Goal: Check status: Check status

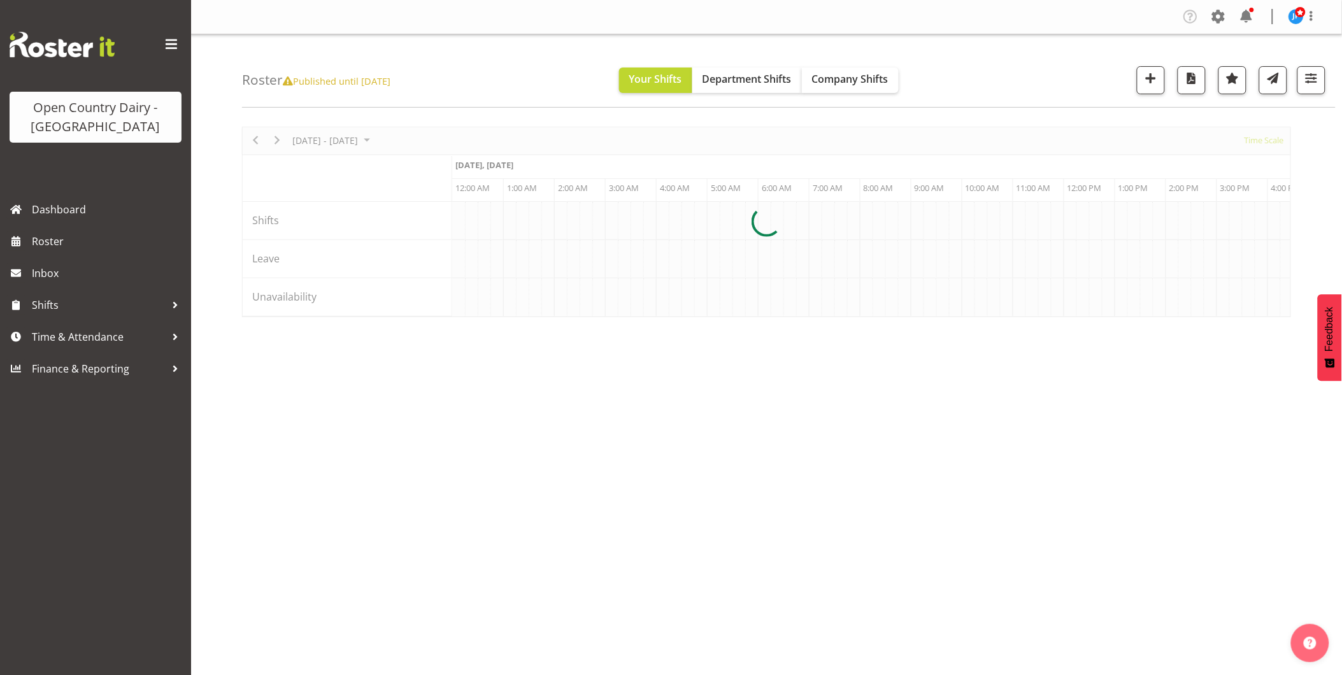
scroll to position [0, 4892]
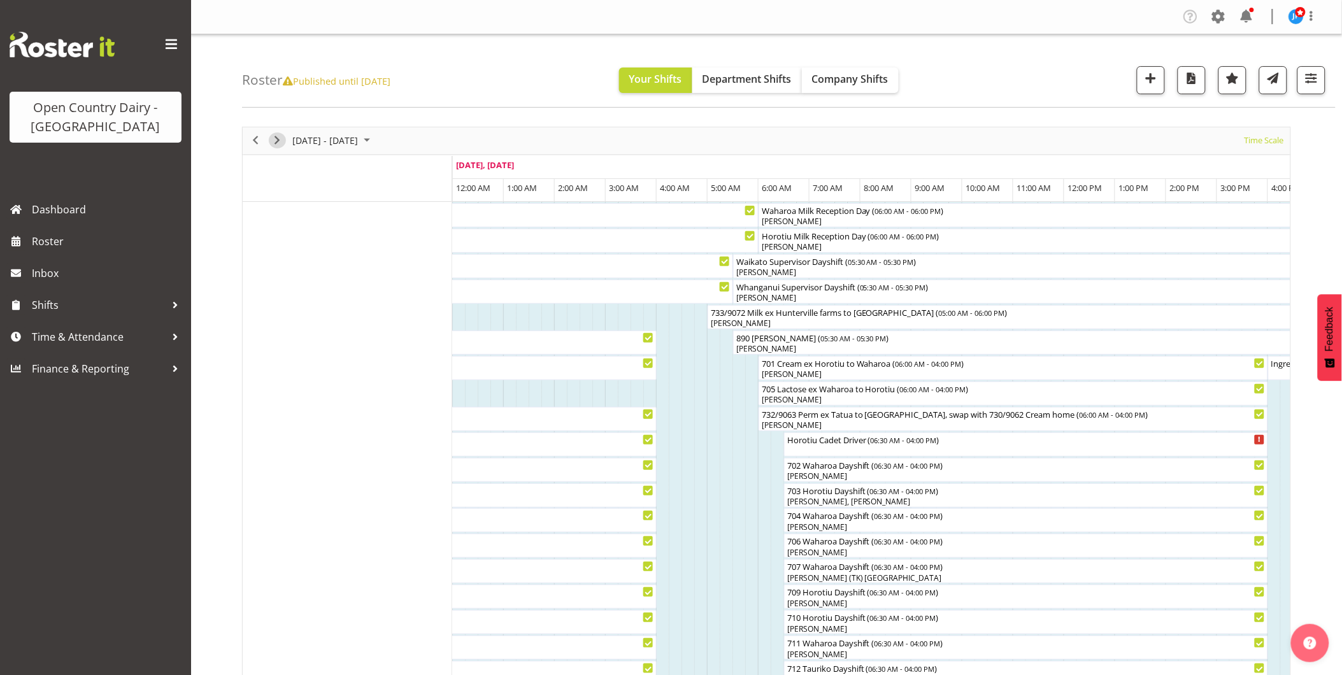
click at [275, 141] on span "Next" at bounding box center [276, 140] width 15 height 16
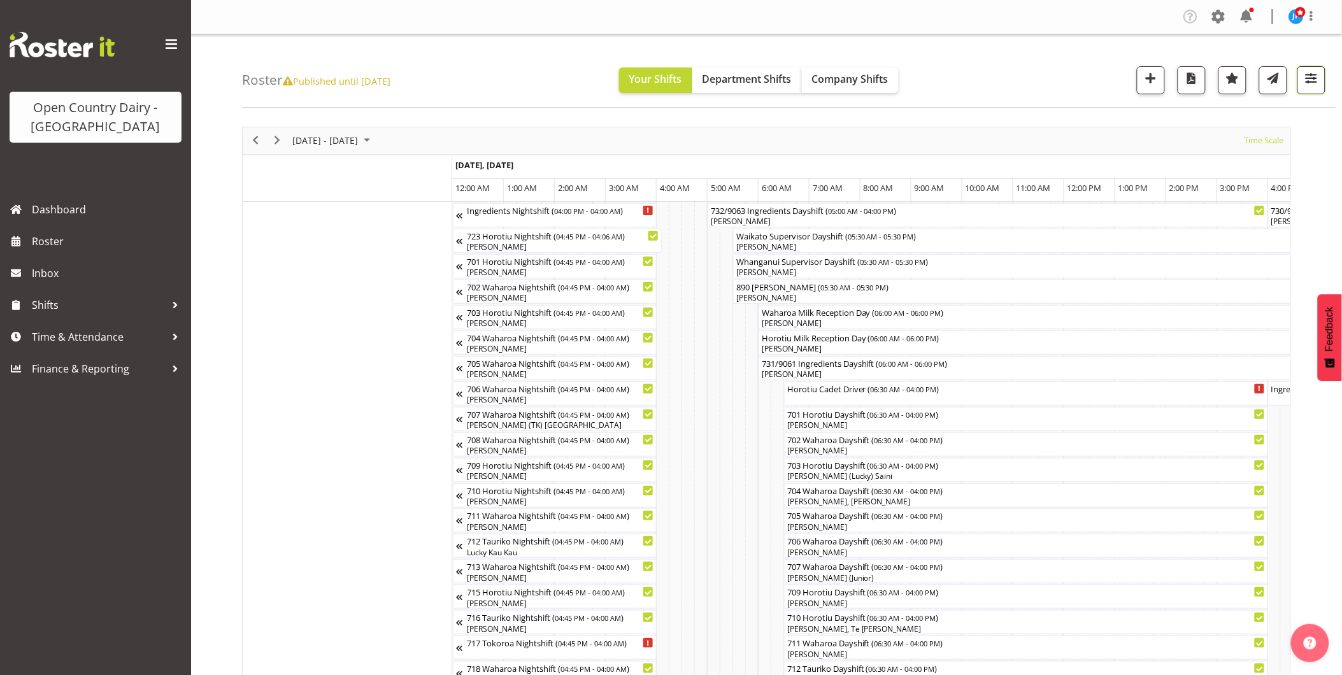
click at [1312, 78] on span "button" at bounding box center [1311, 78] width 17 height 17
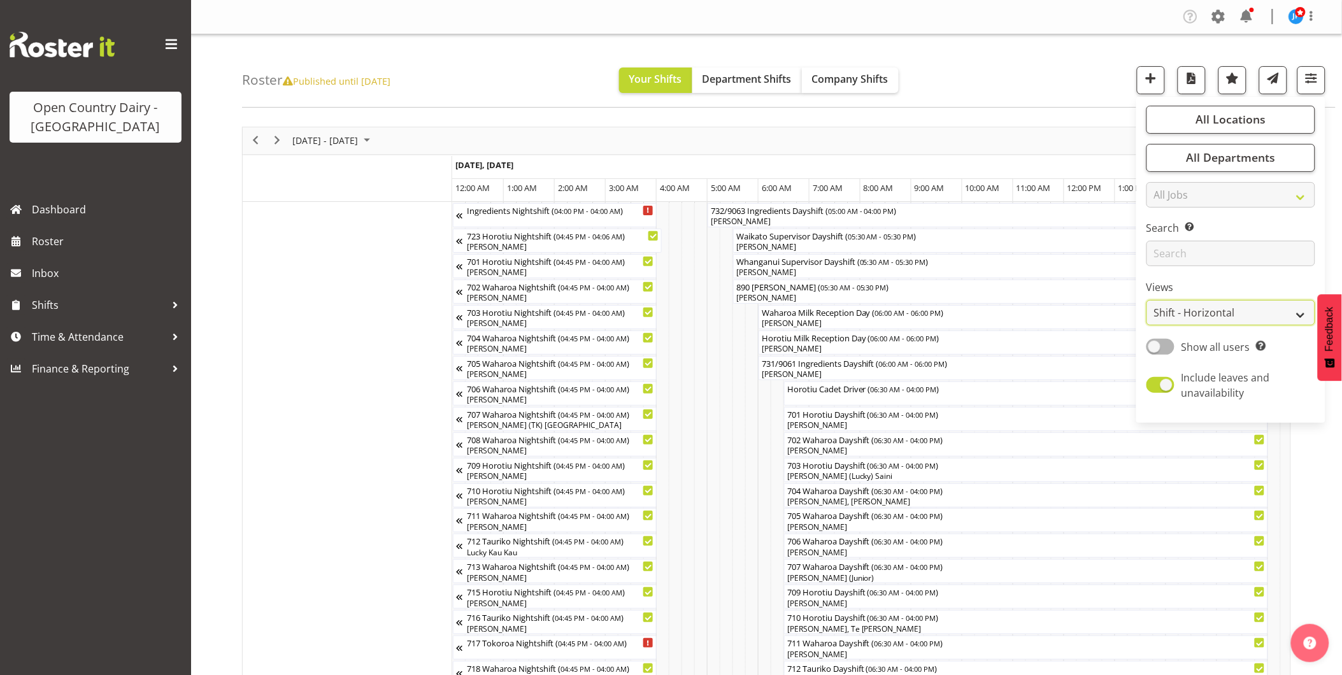
click at [1189, 316] on select "Staff Role Shift - Horizontal Shift - Vertical Staff - Location" at bounding box center [1231, 312] width 169 height 25
select select "staff"
click at [1147, 300] on select "Staff Role Shift - Horizontal Shift - Vertical Staff - Location" at bounding box center [1231, 312] width 169 height 25
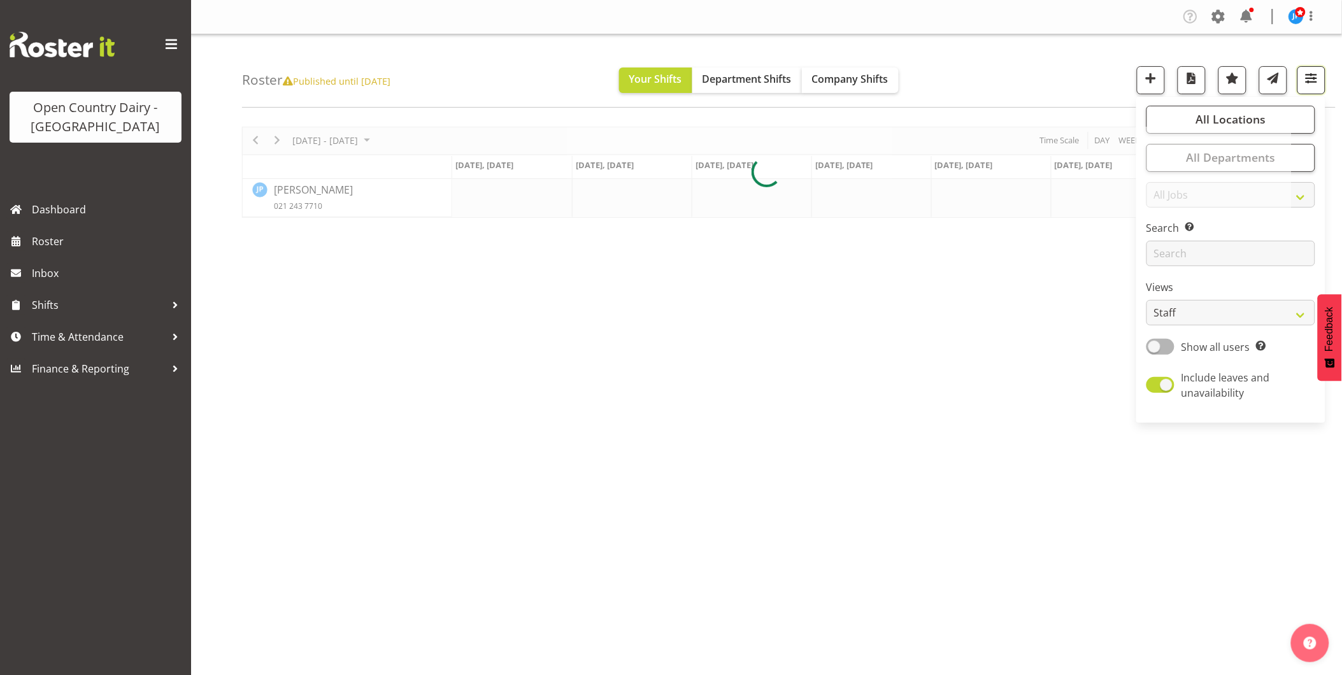
click at [1315, 80] on span "button" at bounding box center [1311, 78] width 17 height 17
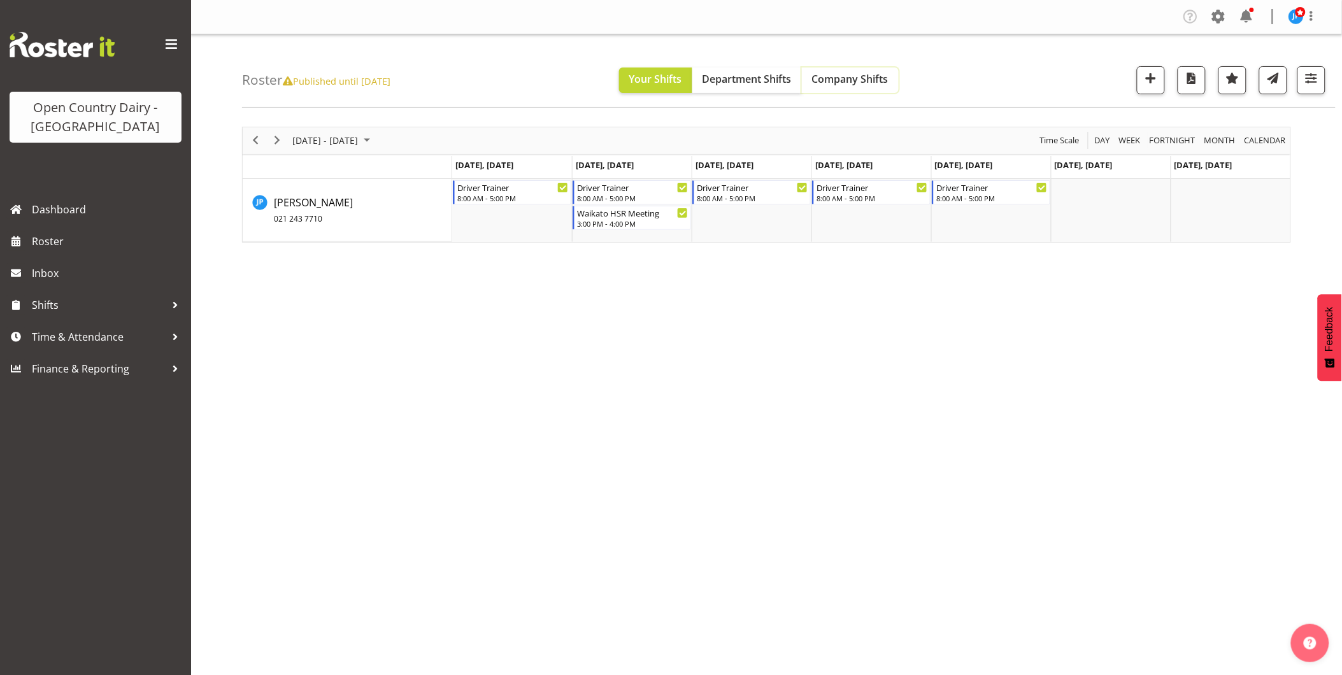
click at [848, 85] on span "Company Shifts" at bounding box center [850, 79] width 76 height 14
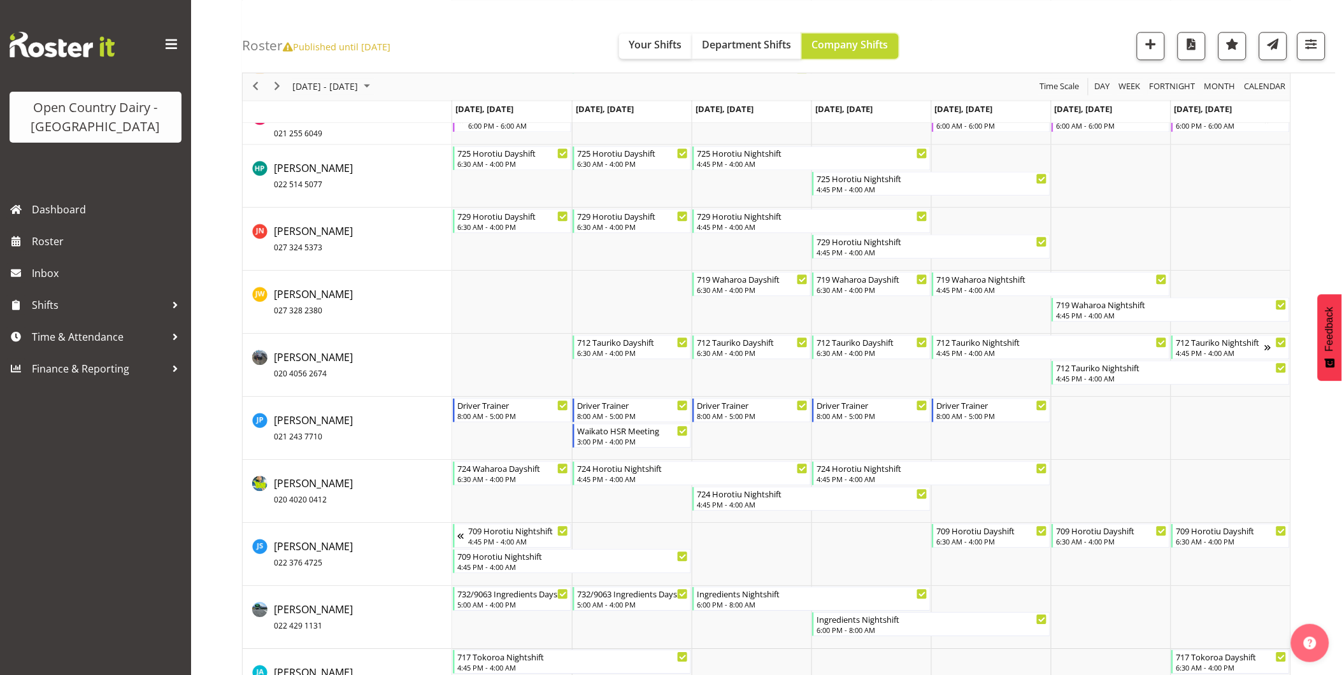
scroll to position [4315, 0]
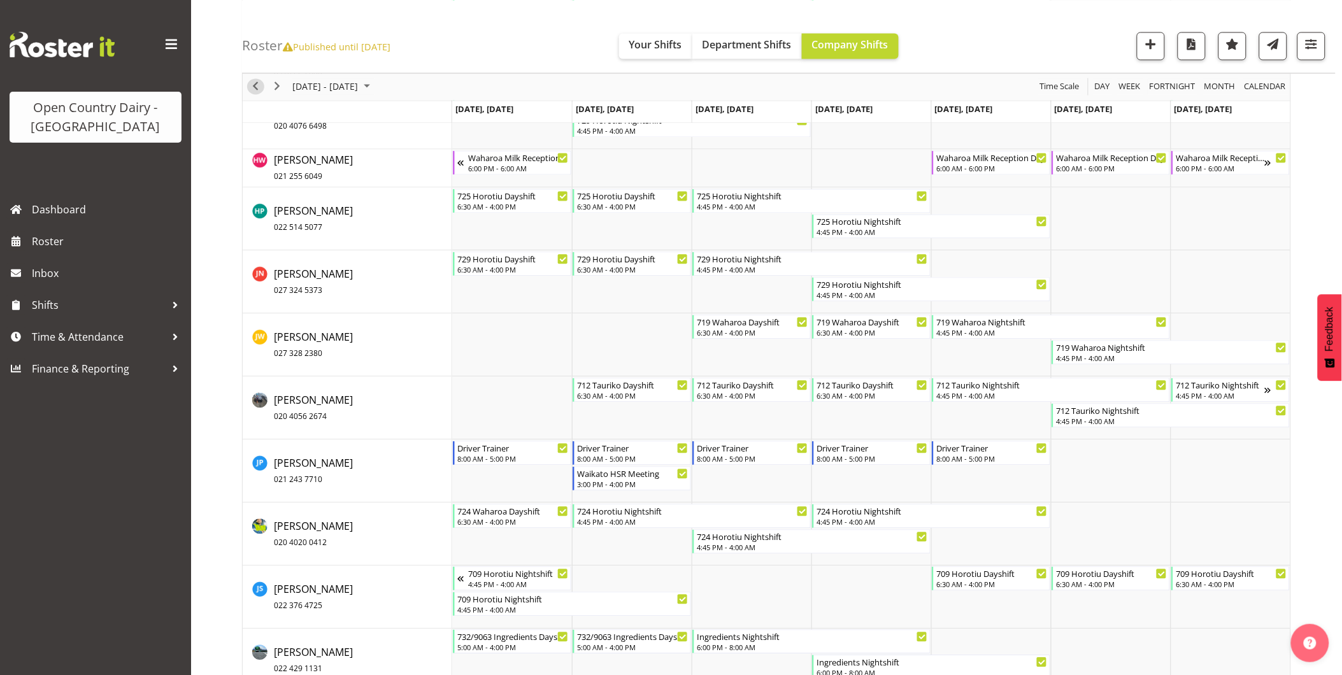
click at [253, 87] on span "Previous" at bounding box center [255, 87] width 15 height 16
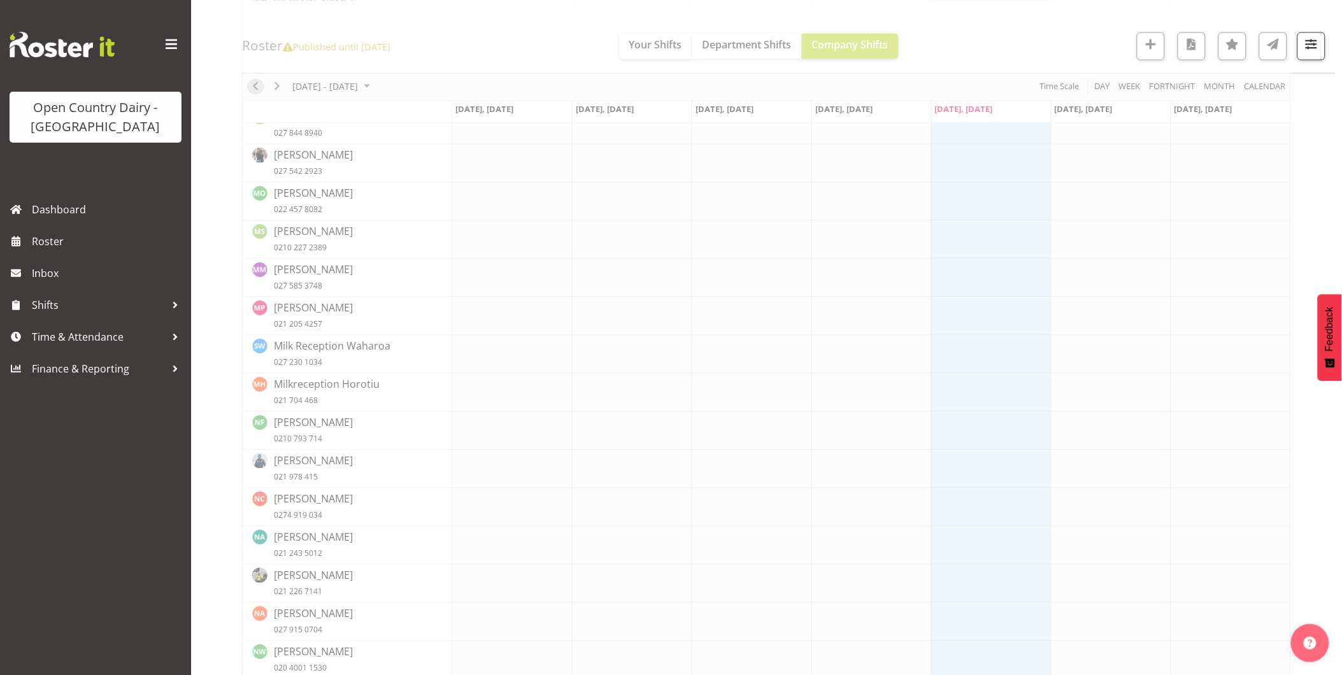
scroll to position [0, 0]
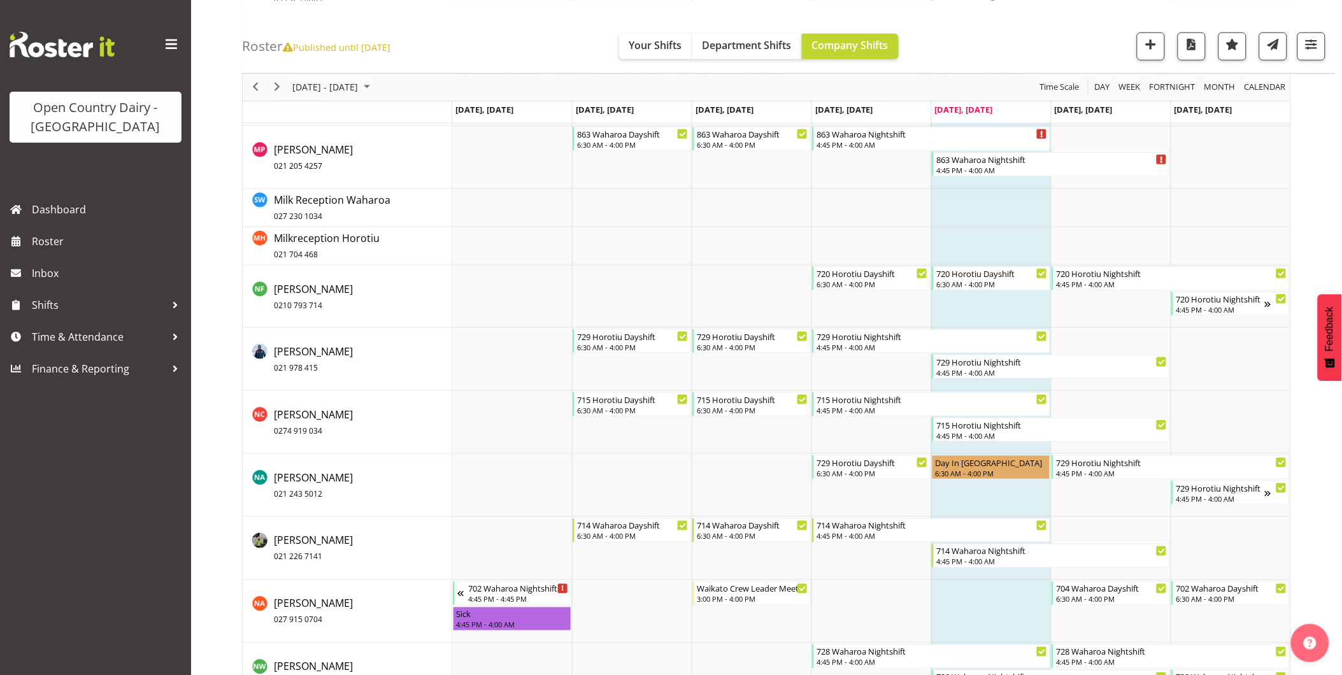
scroll to position [7290, 0]
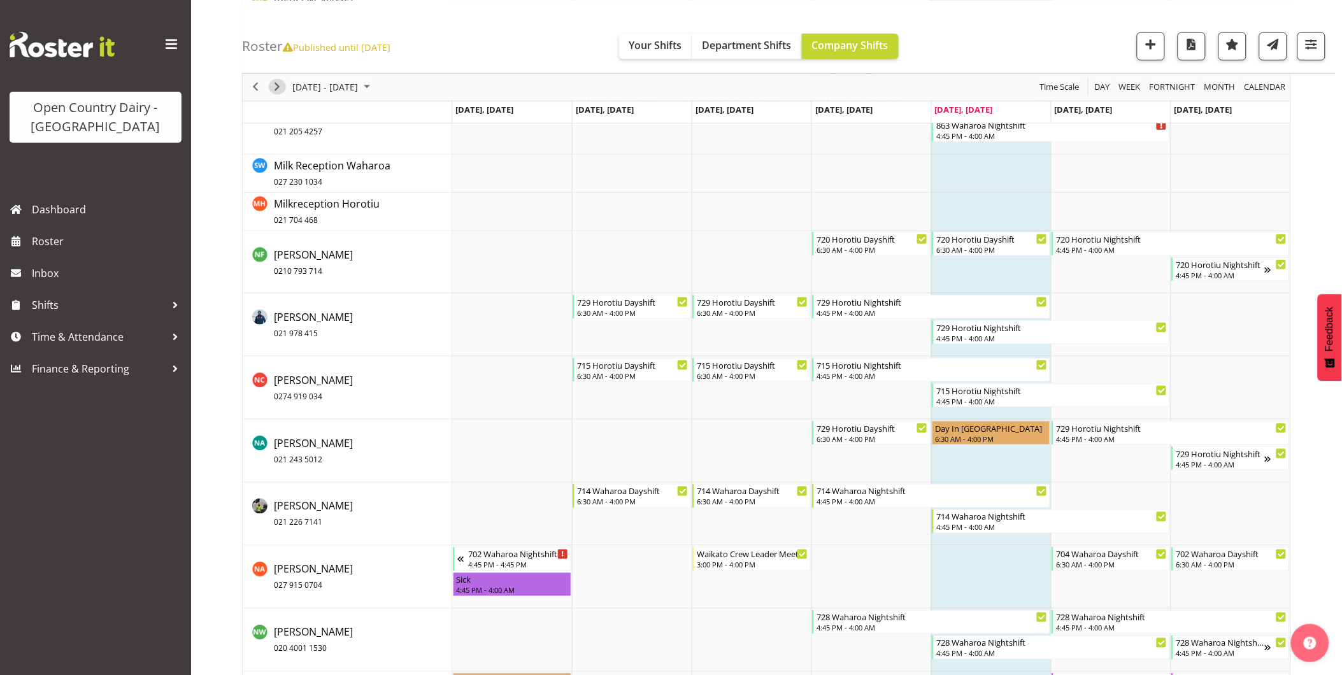
click at [278, 83] on span "Next" at bounding box center [276, 87] width 15 height 16
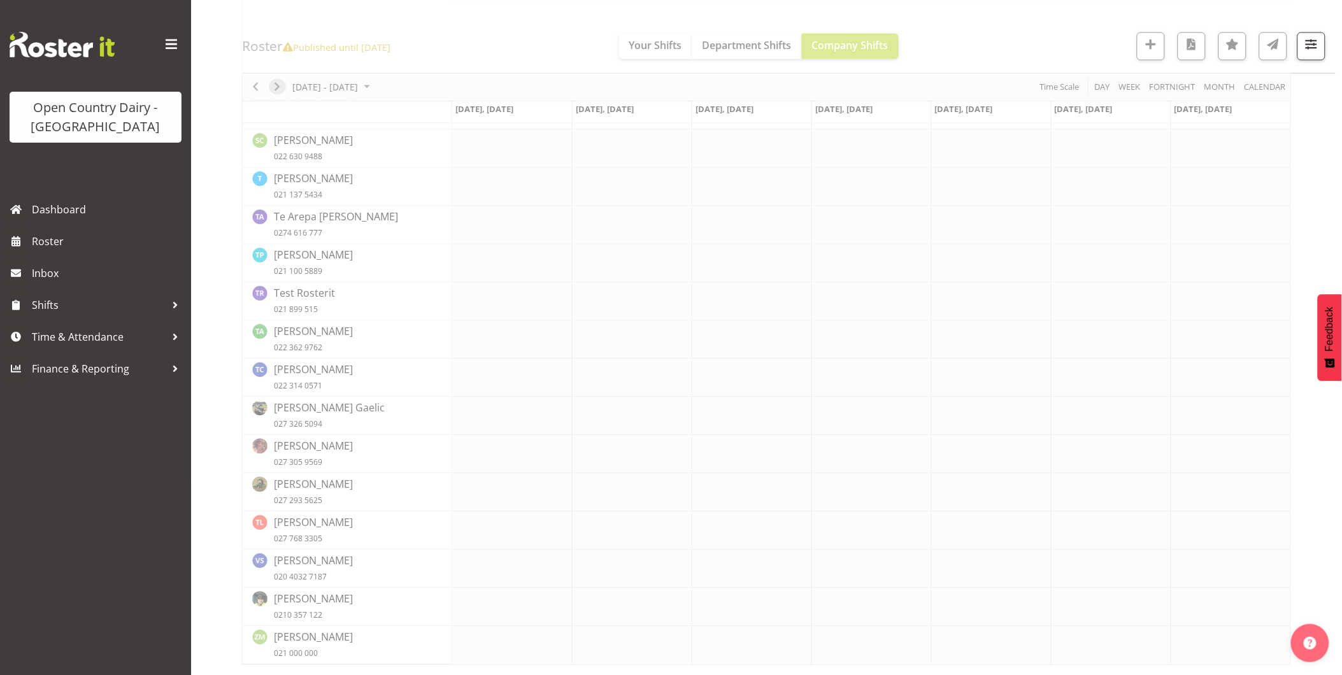
scroll to position [0, 0]
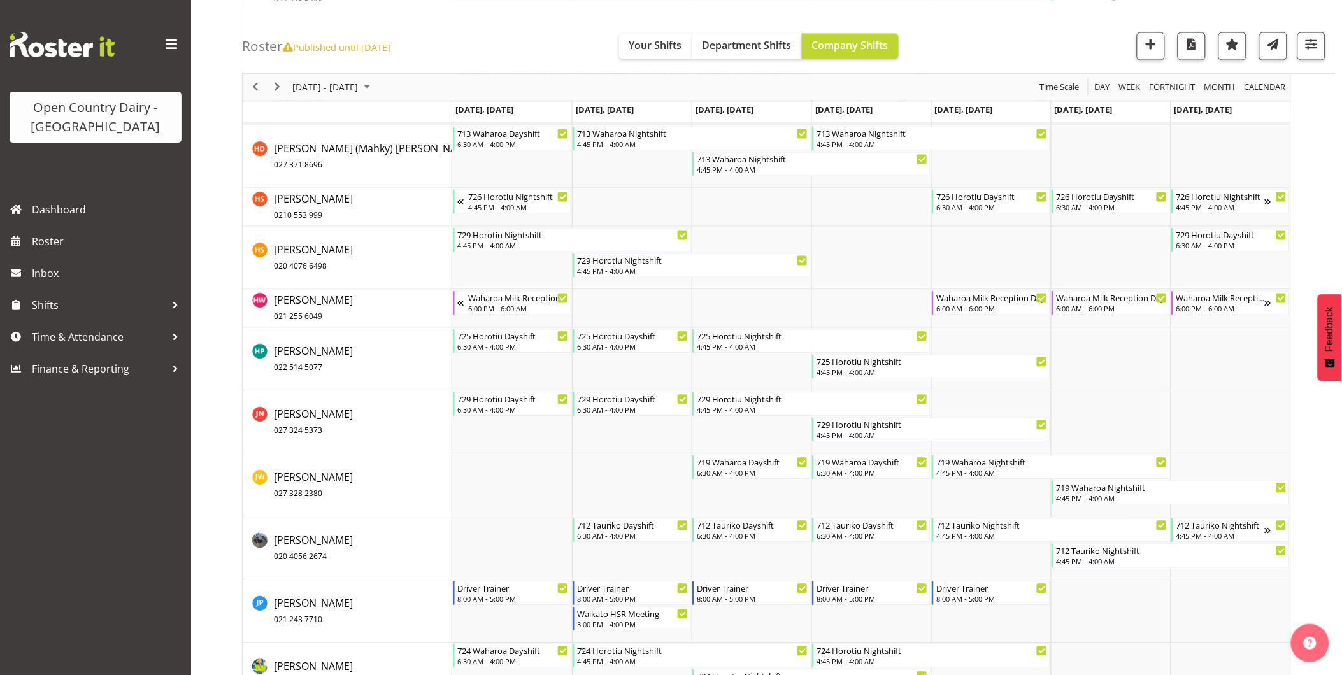
scroll to position [4175, 0]
